Goal: Task Accomplishment & Management: Manage account settings

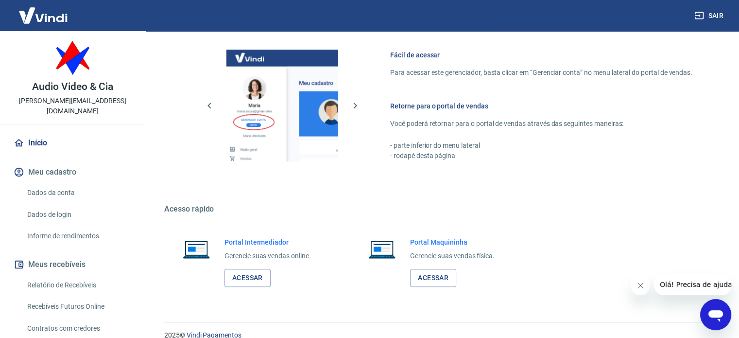
scroll to position [429, 0]
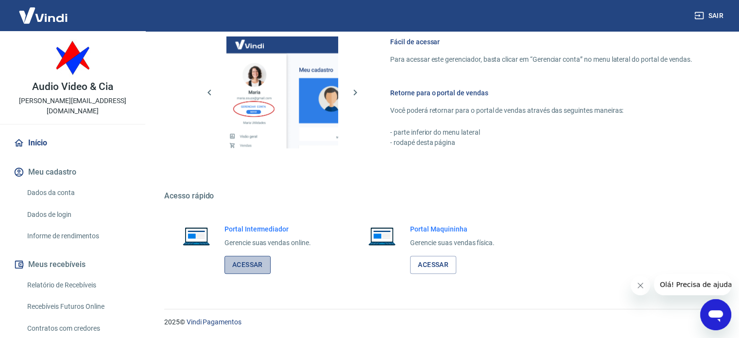
click at [248, 262] on link "Acessar" at bounding box center [247, 265] width 46 height 18
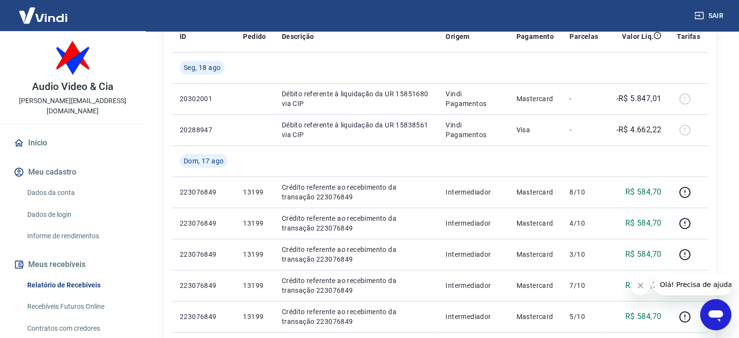
scroll to position [146, 0]
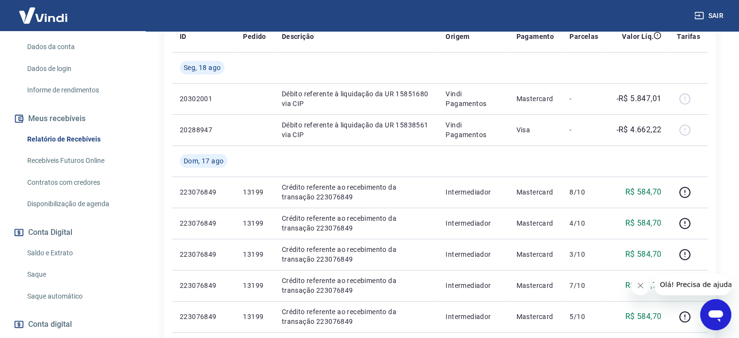
click at [57, 245] on link "Saldo e Extrato" at bounding box center [78, 253] width 110 height 20
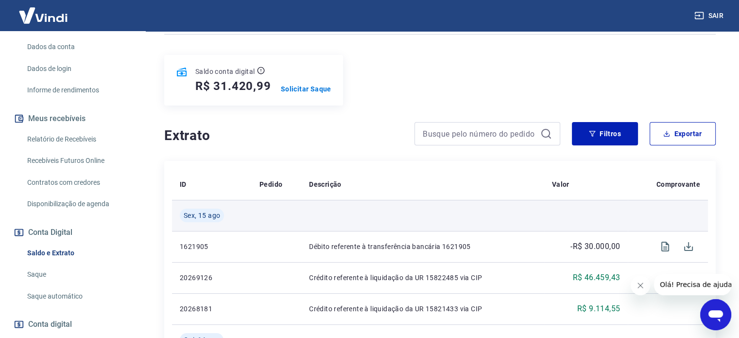
scroll to position [97, 0]
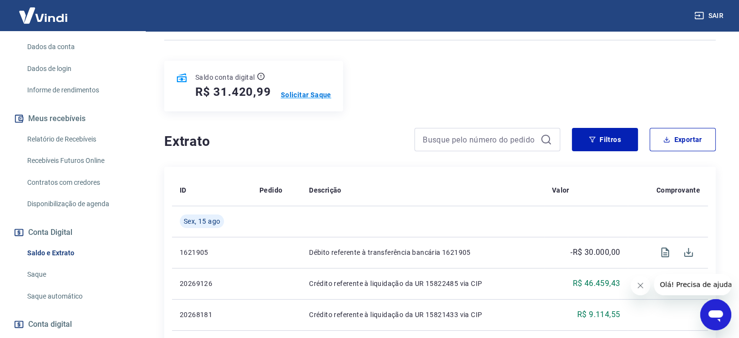
click at [307, 94] on p "Solicitar Saque" at bounding box center [306, 95] width 51 height 10
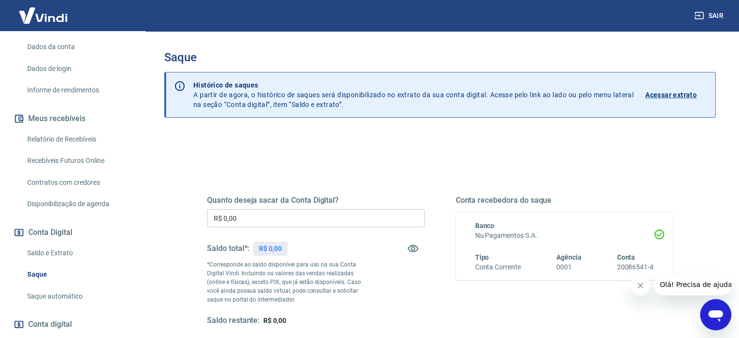
click at [255, 216] on input "R$ 0,00" at bounding box center [316, 218] width 218 height 18
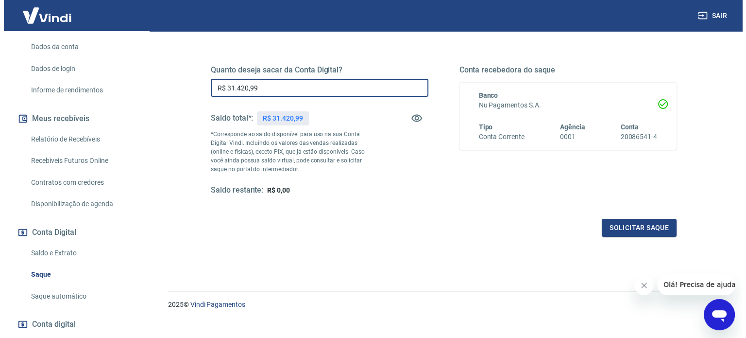
scroll to position [142, 0]
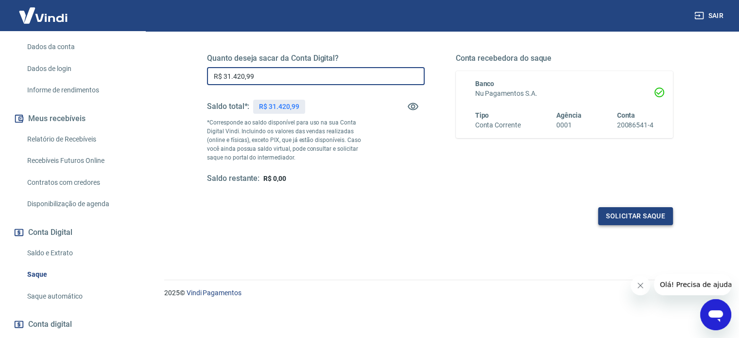
type input "R$ 31.420,99"
click at [641, 215] on button "Solicitar saque" at bounding box center [635, 216] width 75 height 18
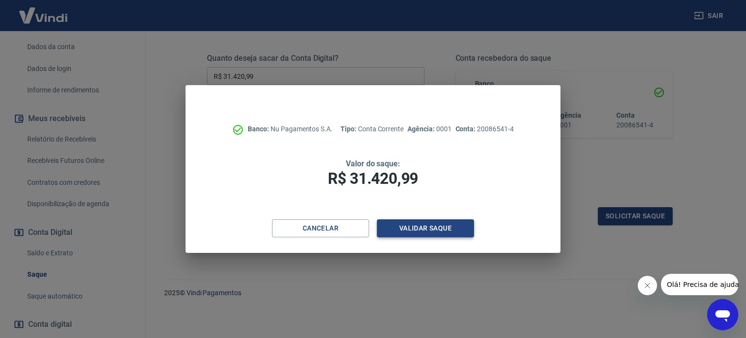
click at [417, 233] on button "Validar saque" at bounding box center [425, 228] width 97 height 18
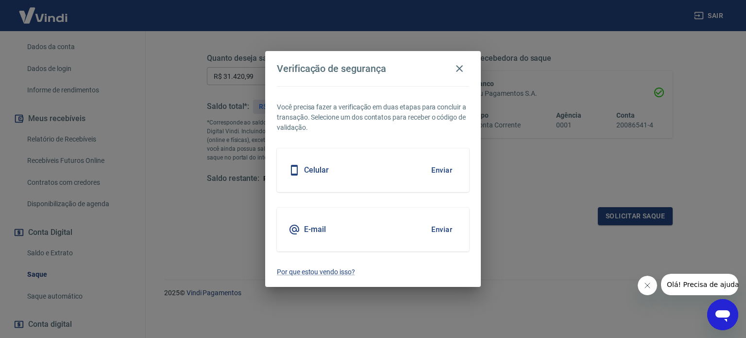
click at [441, 171] on button "Enviar" at bounding box center [442, 170] width 32 height 20
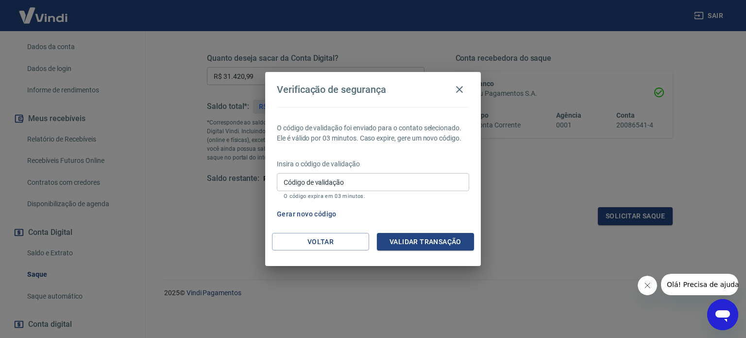
click at [344, 175] on input "Código de validação" at bounding box center [373, 182] width 192 height 18
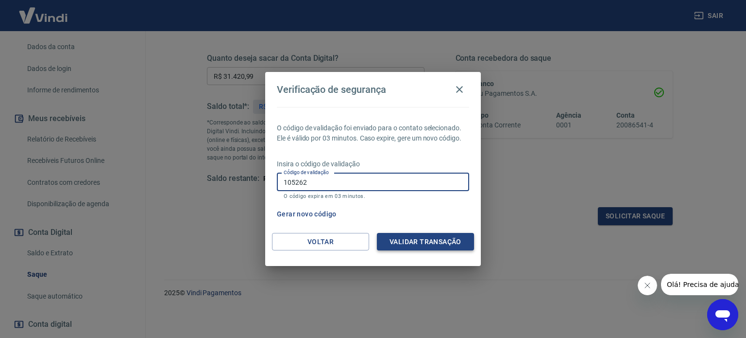
type input "105262"
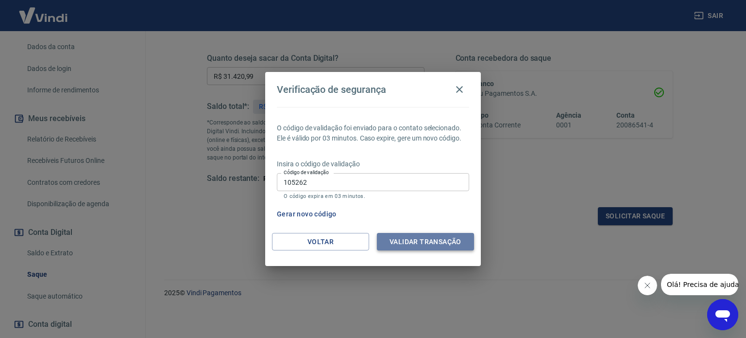
click at [404, 245] on button "Validar transação" at bounding box center [425, 242] width 97 height 18
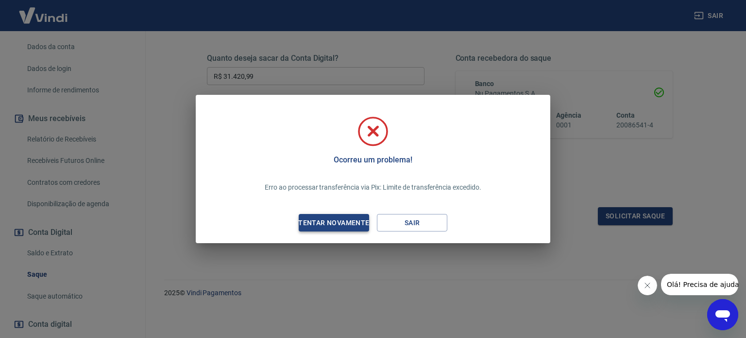
click at [338, 222] on div "Tentar novamente" at bounding box center [334, 223] width 94 height 12
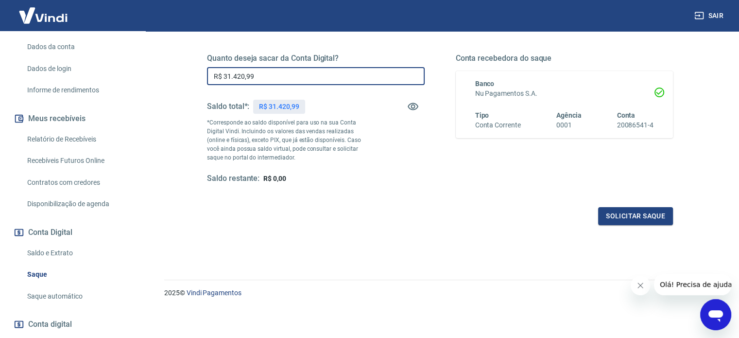
drag, startPoint x: 226, startPoint y: 73, endPoint x: 374, endPoint y: 73, distance: 147.7
click at [374, 73] on input "R$ 31.420,99" at bounding box center [316, 76] width 218 height 18
type input "R$ 30.000,00"
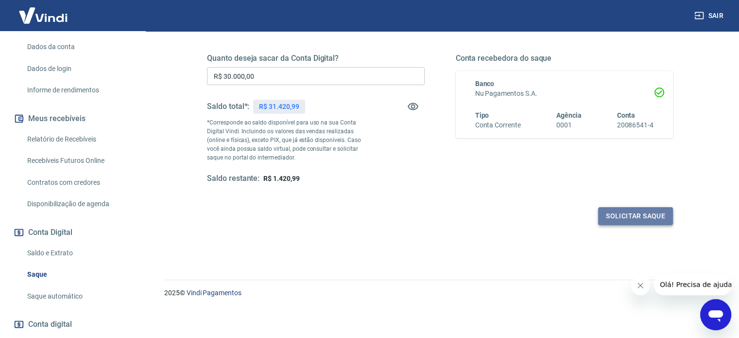
click at [634, 210] on button "Solicitar saque" at bounding box center [635, 216] width 75 height 18
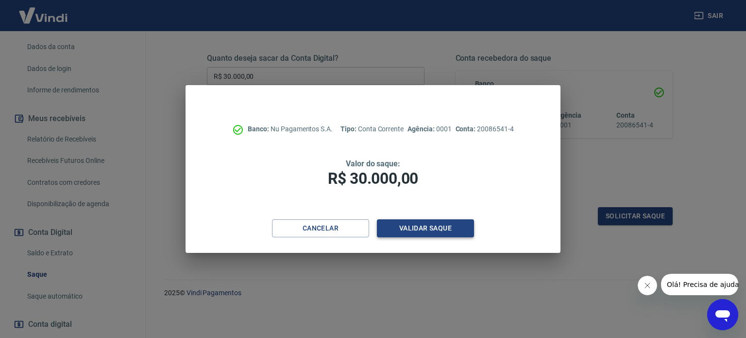
click at [421, 229] on button "Validar saque" at bounding box center [425, 228] width 97 height 18
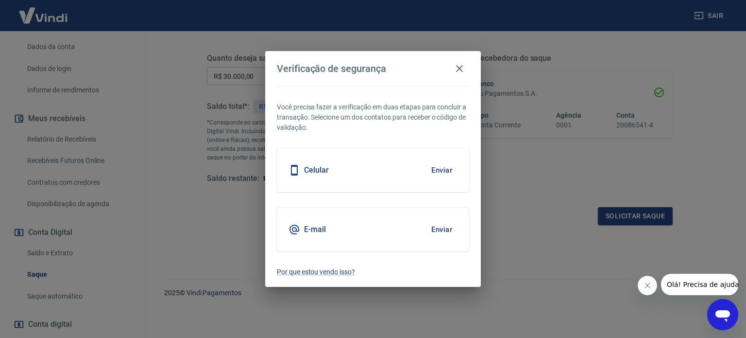
click at [316, 172] on h5 "Celular" at bounding box center [316, 170] width 25 height 10
click at [437, 173] on button "Enviar" at bounding box center [442, 170] width 32 height 20
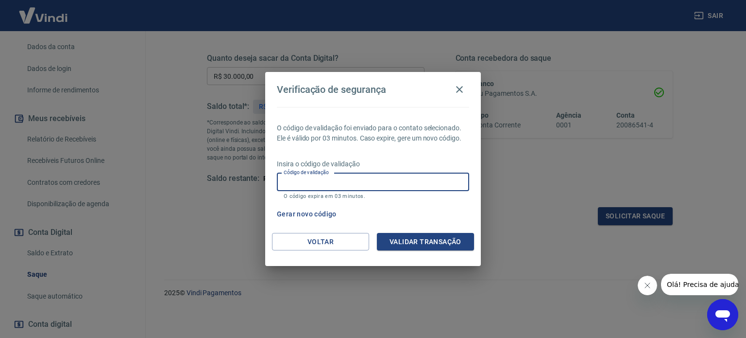
click at [313, 178] on input "Código de validação" at bounding box center [373, 182] width 192 height 18
type input "429569"
click at [422, 239] on button "Validar transação" at bounding box center [425, 242] width 97 height 18
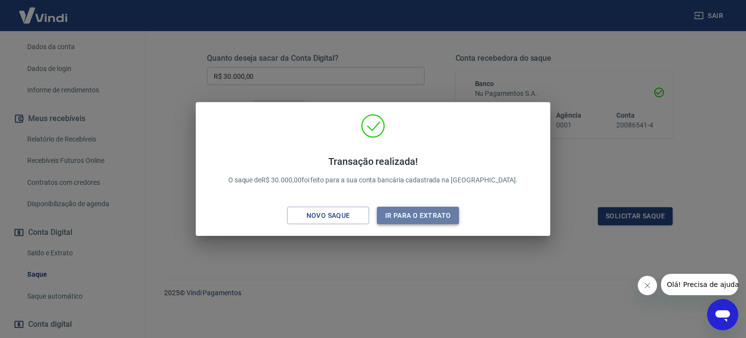
click at [398, 213] on button "Ir para o extrato" at bounding box center [418, 215] width 82 height 18
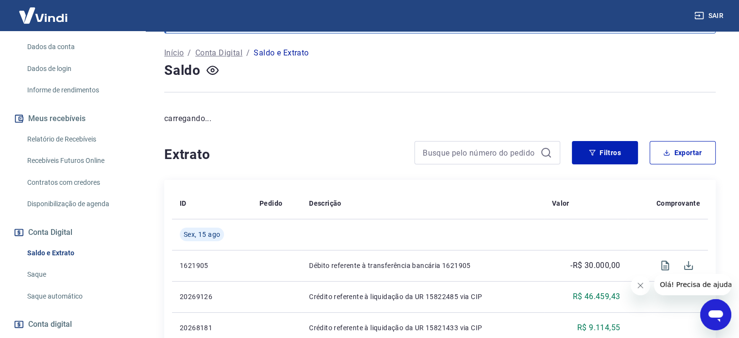
scroll to position [49, 0]
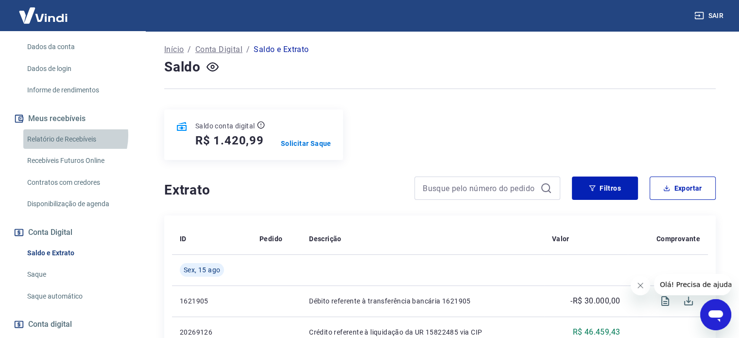
click at [68, 129] on link "Relatório de Recebíveis" at bounding box center [78, 139] width 110 height 20
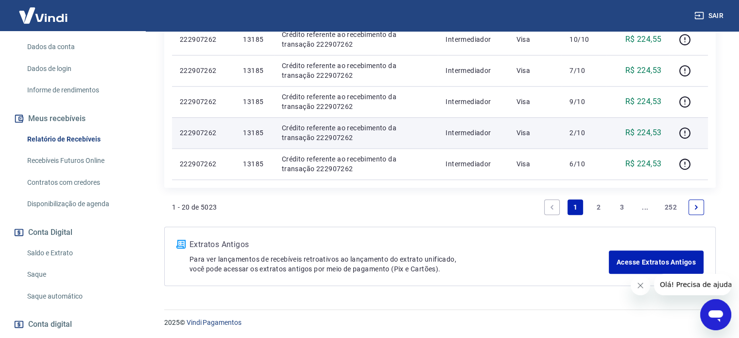
scroll to position [783, 0]
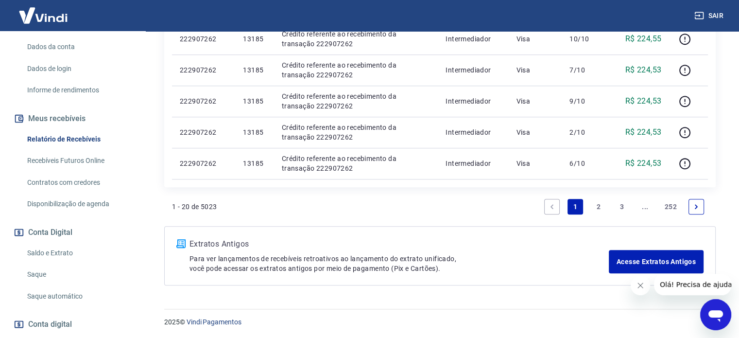
click at [599, 205] on link "2" at bounding box center [599, 207] width 16 height 16
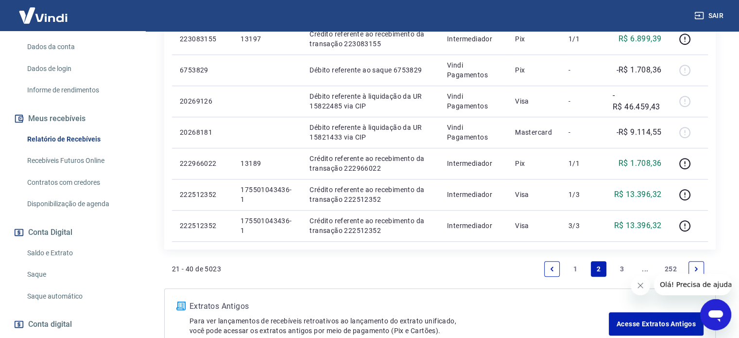
scroll to position [703, 0]
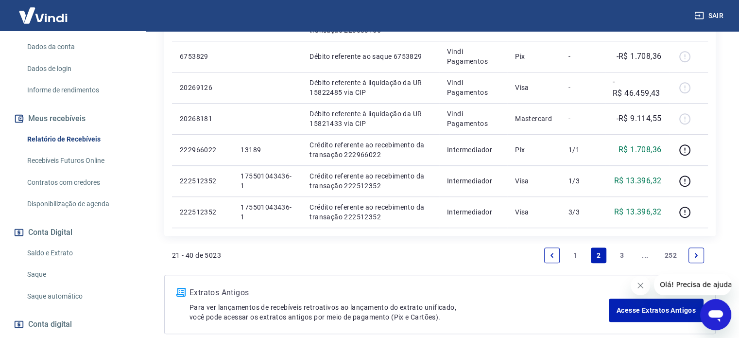
click at [574, 257] on link "1" at bounding box center [575, 255] width 16 height 16
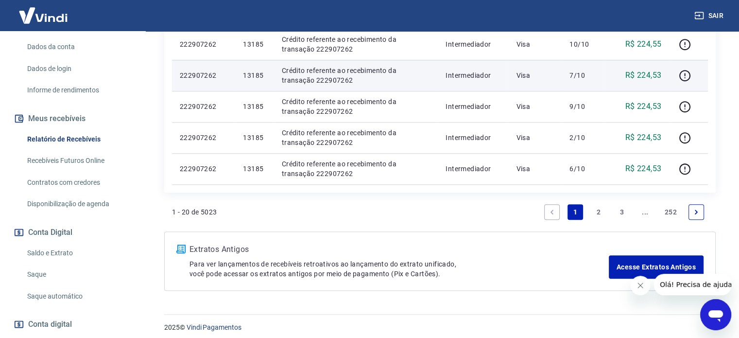
scroll to position [783, 0]
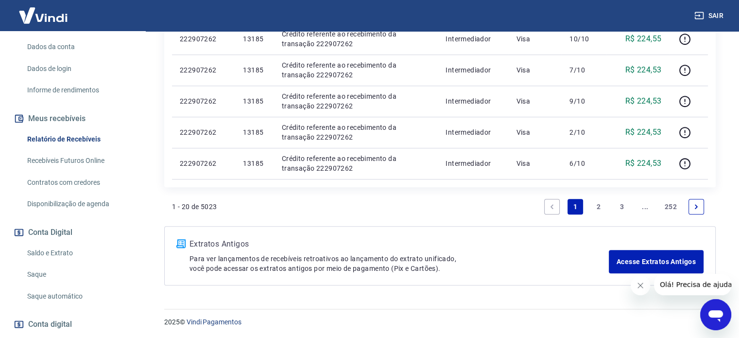
click at [46, 243] on link "Saldo e Extrato" at bounding box center [78, 253] width 110 height 20
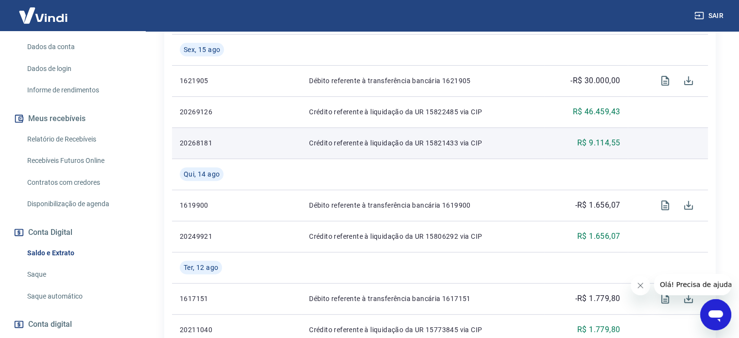
scroll to position [330, 0]
click at [596, 145] on p "R$ 9.114,55" at bounding box center [598, 143] width 43 height 12
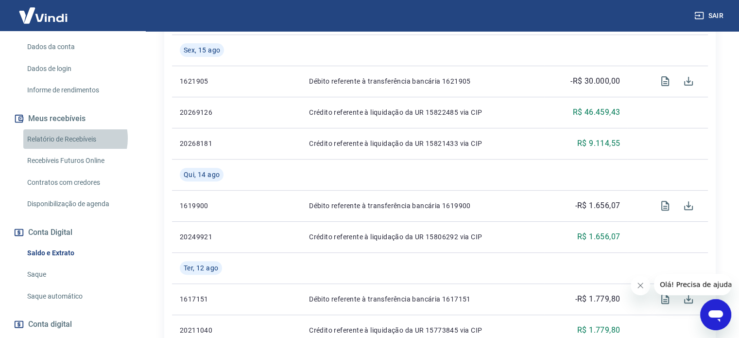
click at [75, 129] on link "Relatório de Recebíveis" at bounding box center [78, 139] width 110 height 20
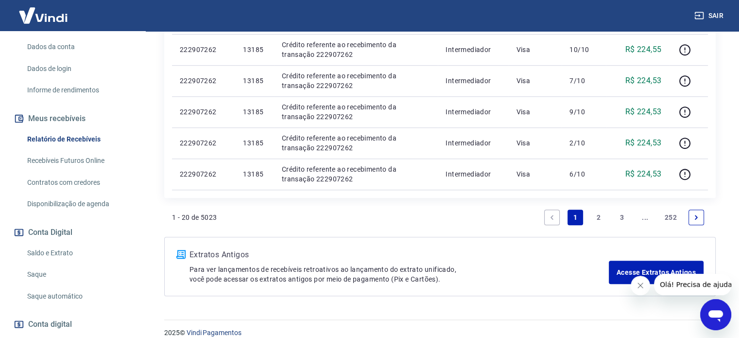
scroll to position [783, 0]
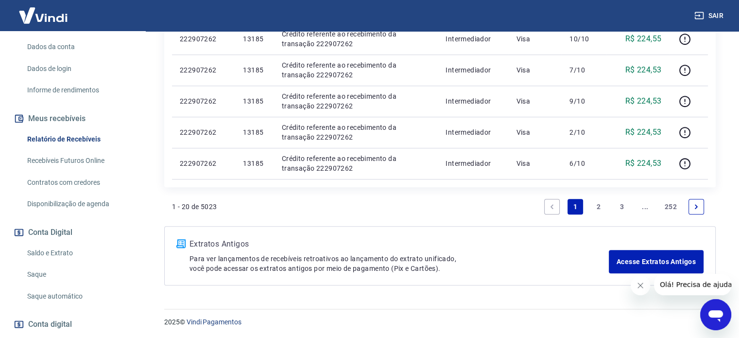
click at [599, 206] on link "2" at bounding box center [599, 207] width 16 height 16
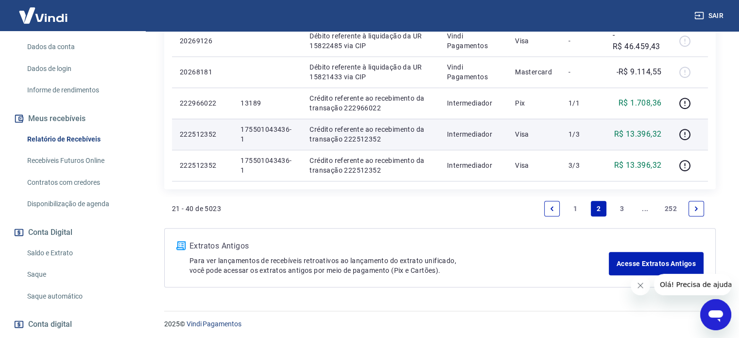
scroll to position [752, 0]
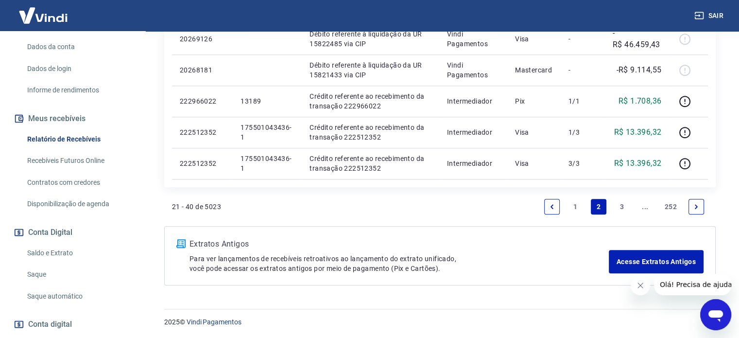
click at [575, 206] on link "1" at bounding box center [575, 207] width 16 height 16
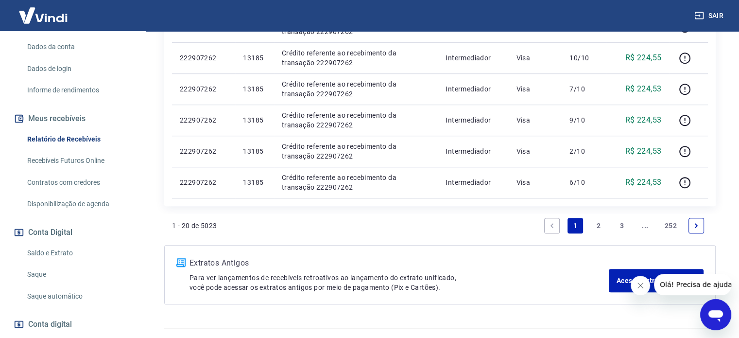
scroll to position [783, 0]
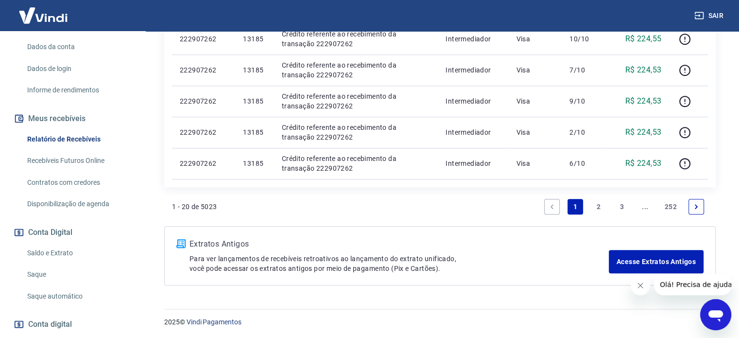
click at [595, 206] on link "2" at bounding box center [599, 207] width 16 height 16
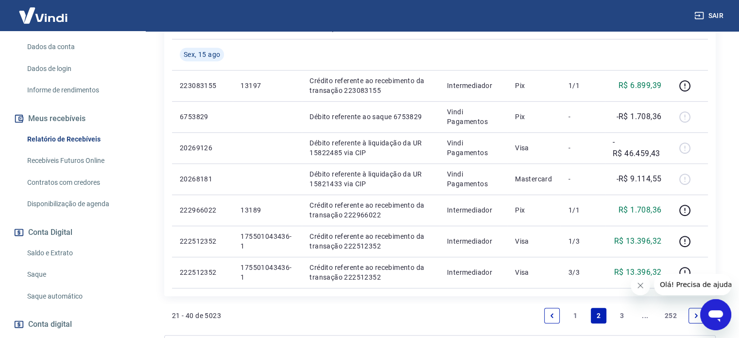
scroll to position [680, 0]
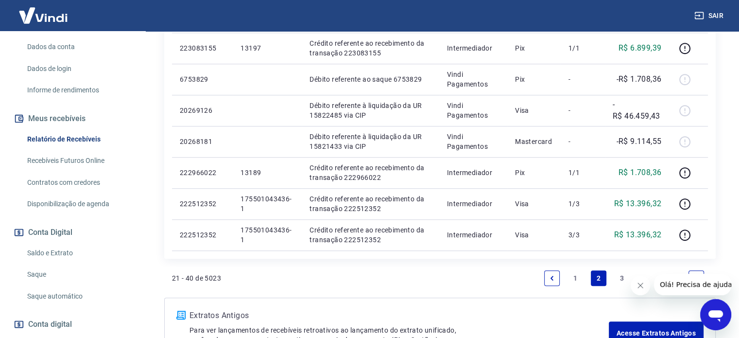
click at [619, 277] on link "3" at bounding box center [622, 278] width 16 height 16
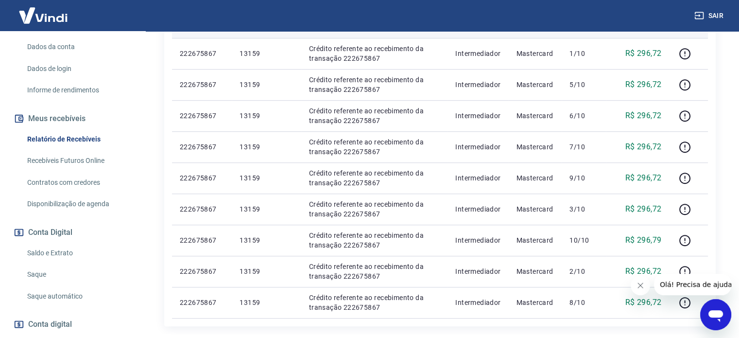
scroll to position [721, 0]
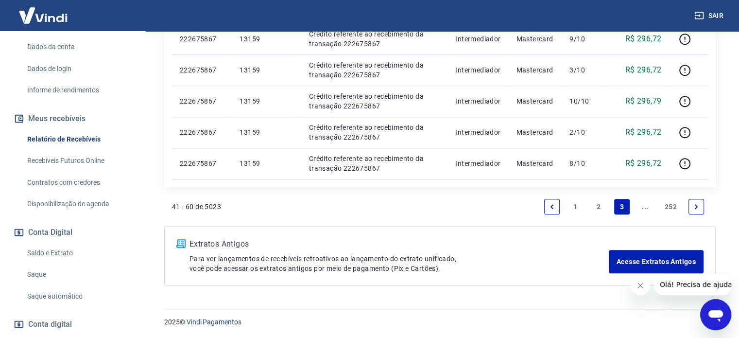
click at [702, 206] on link "Next page" at bounding box center [696, 207] width 16 height 16
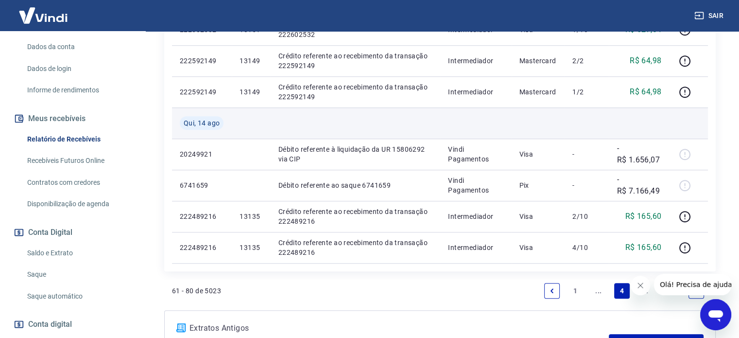
scroll to position [680, 0]
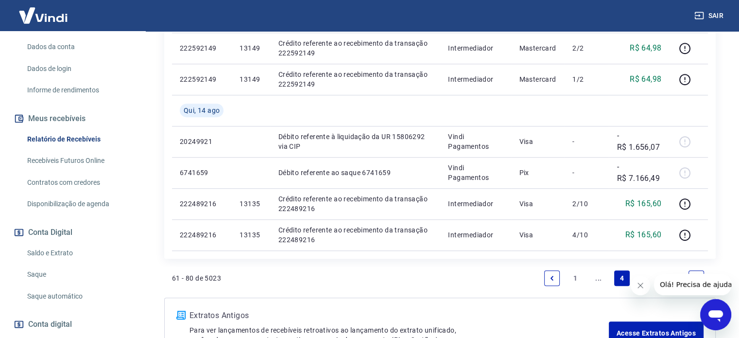
click at [551, 279] on icon "Previous page" at bounding box center [552, 278] width 7 height 7
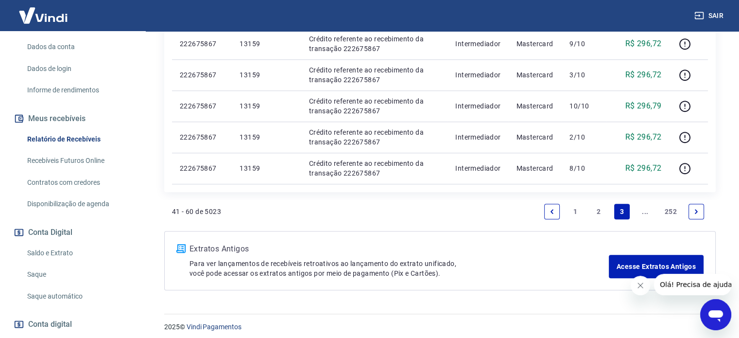
scroll to position [721, 0]
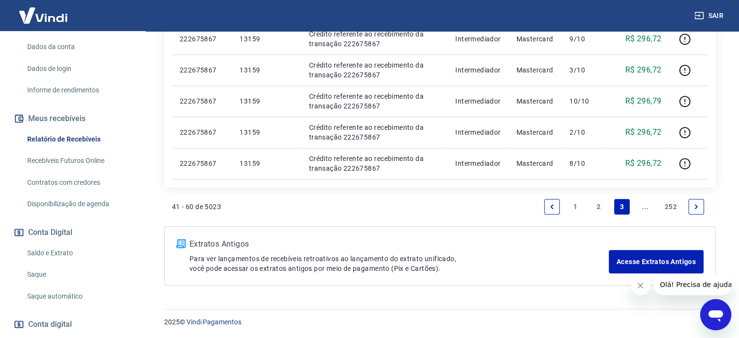
click at [549, 207] on icon "Previous page" at bounding box center [552, 206] width 7 height 7
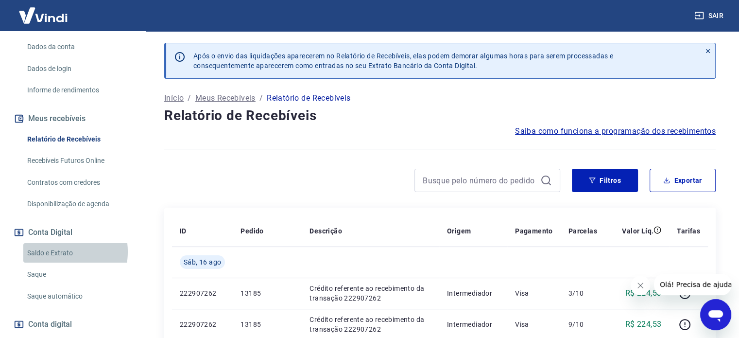
click at [58, 243] on link "Saldo e Extrato" at bounding box center [78, 253] width 110 height 20
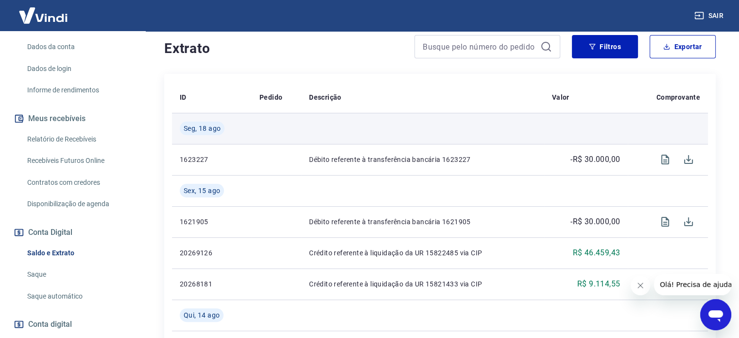
scroll to position [194, 0]
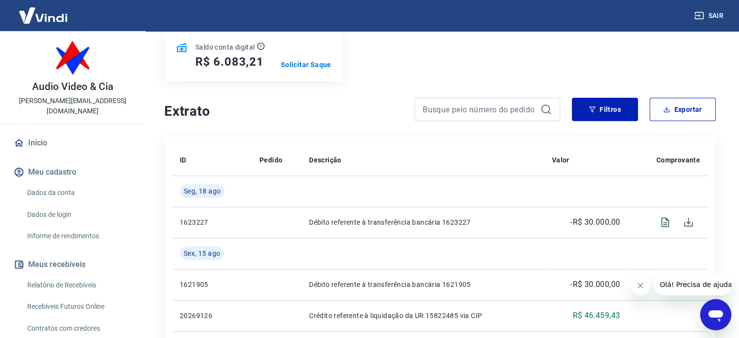
scroll to position [97, 0]
